Goal: Navigation & Orientation: Find specific page/section

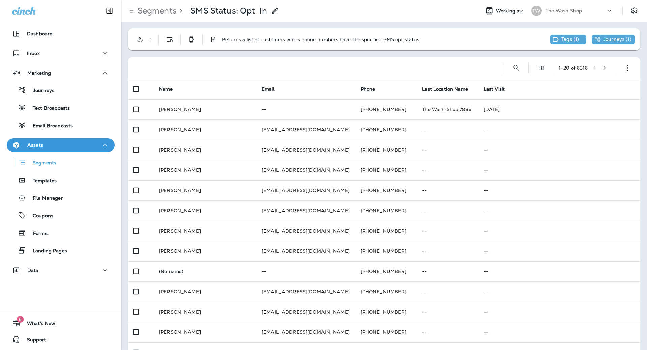
click at [560, 10] on p "The Wash Shop" at bounding box center [564, 10] width 36 height 5
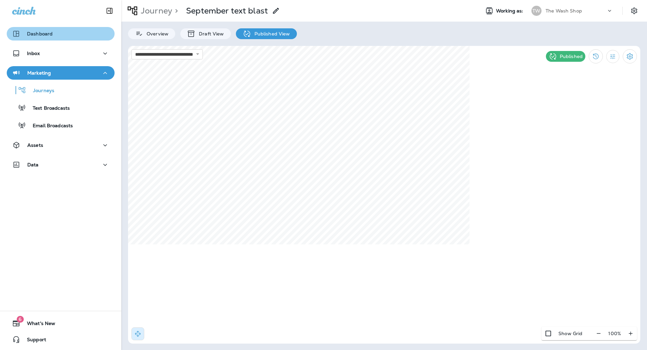
click at [40, 33] on p "Dashboard" at bounding box center [40, 33] width 26 height 5
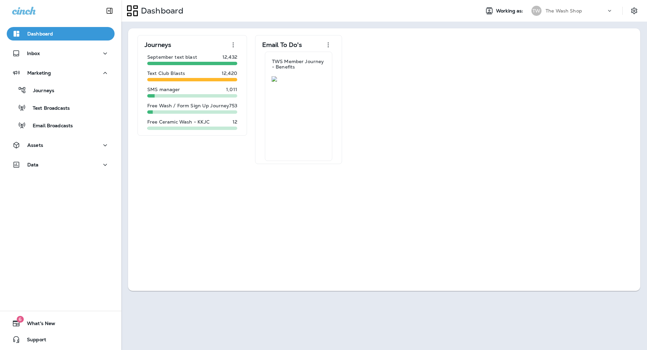
click at [579, 17] on div "TW The Wash Shop" at bounding box center [573, 10] width 90 height 13
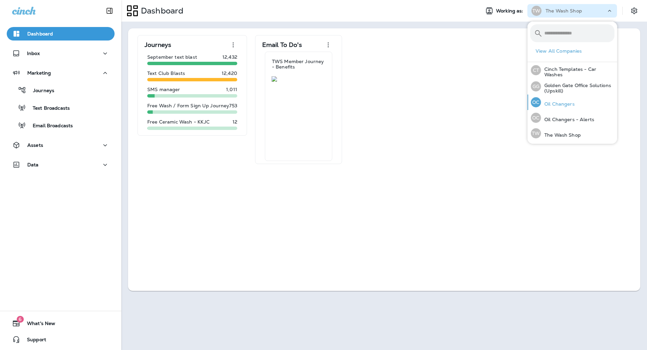
click at [569, 103] on p "Oil Changers" at bounding box center [558, 103] width 34 height 5
